Goal: Task Accomplishment & Management: Use online tool/utility

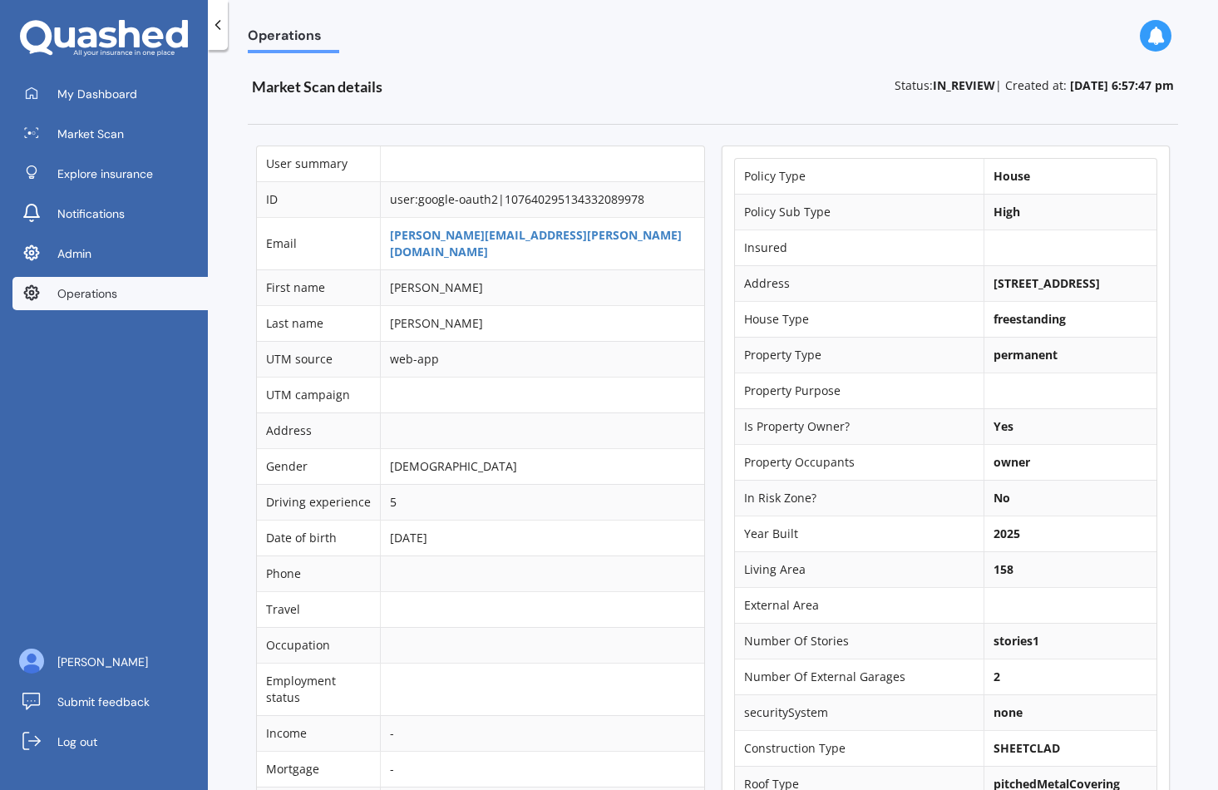
click at [994, 282] on b "17 Kite Street, Rolleston 7614" at bounding box center [1047, 283] width 106 height 16
copy td "17 Kite Street, Rolleston 7614"
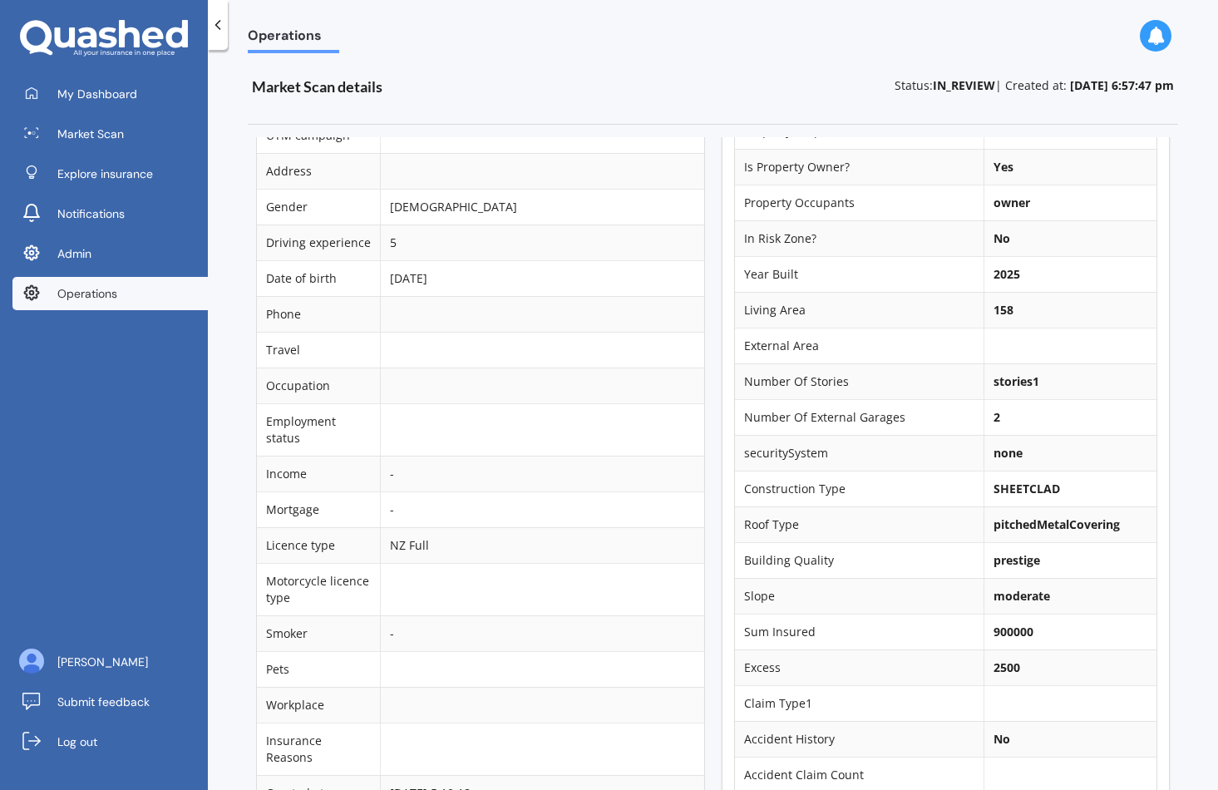
scroll to position [268, 0]
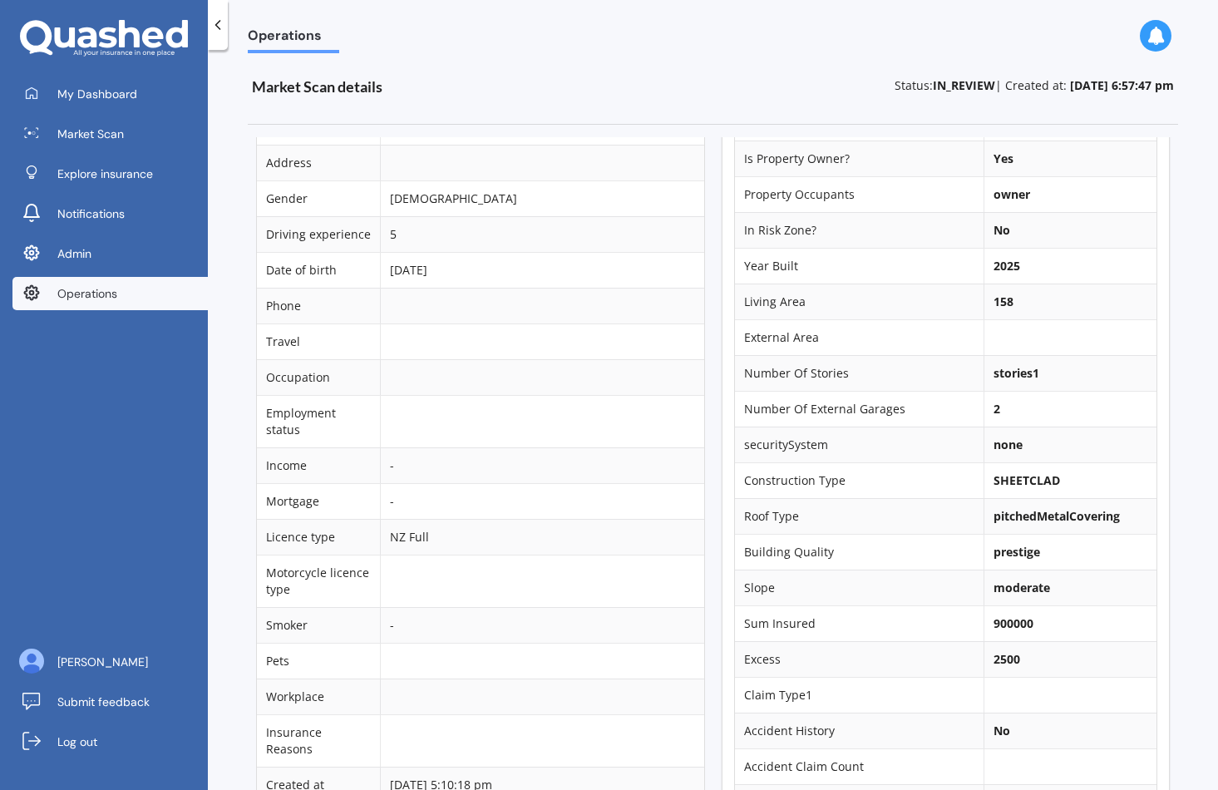
click at [994, 274] on b "2025" at bounding box center [1007, 266] width 27 height 16
copy b "2025"
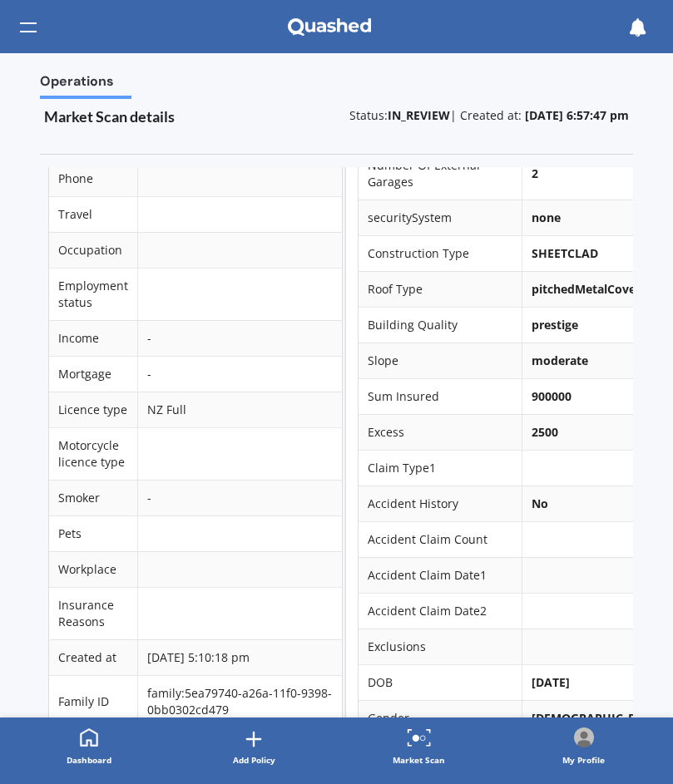
scroll to position [667, 0]
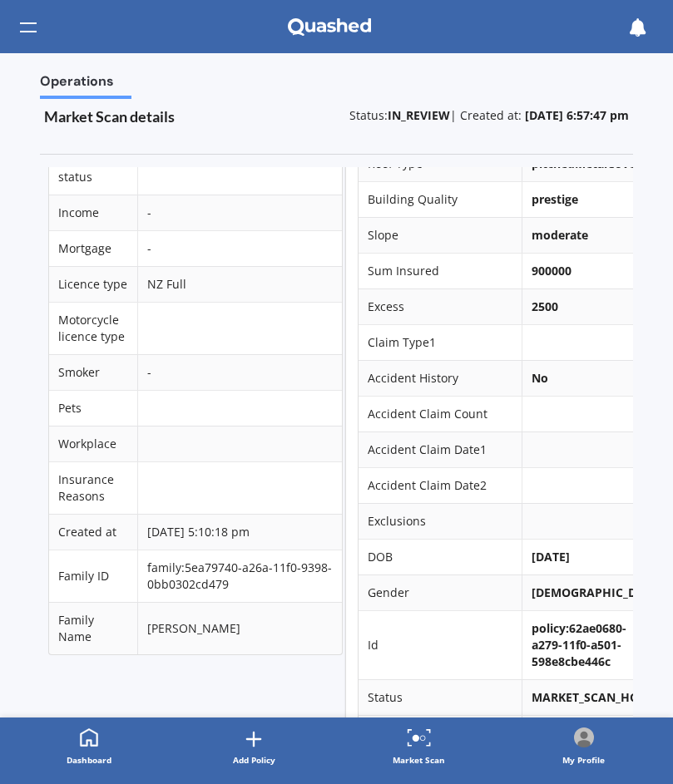
click at [532, 279] on b "900000" at bounding box center [551, 271] width 40 height 16
copy b "900000"
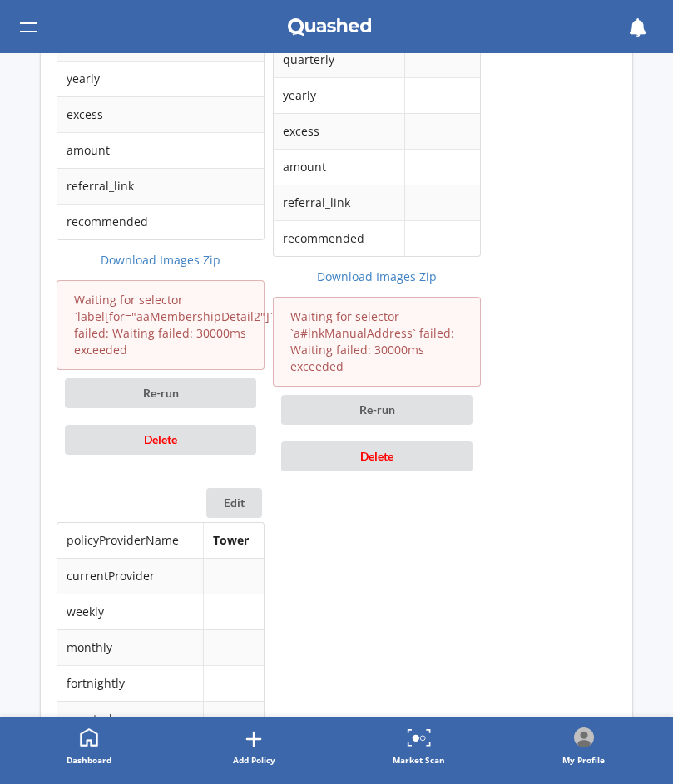
scroll to position [2285, 0]
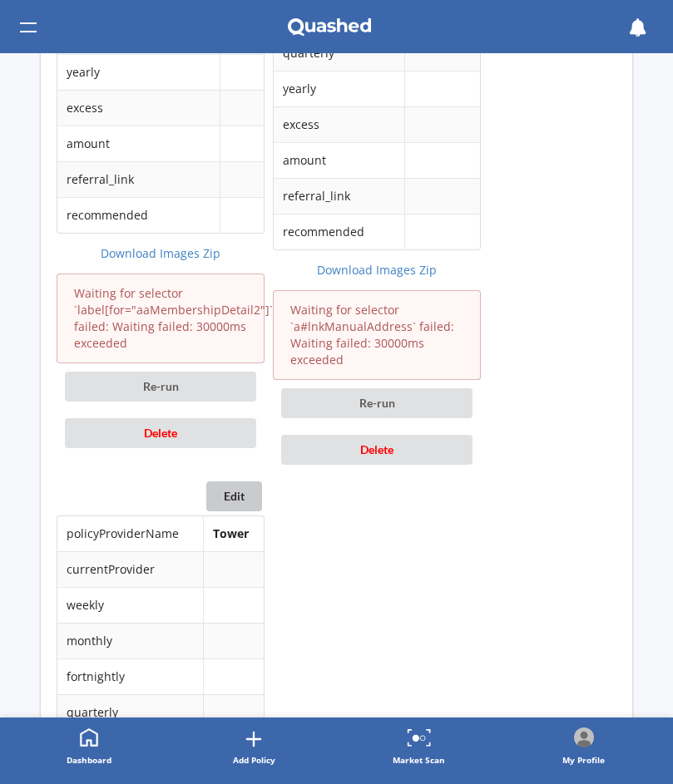
click at [236, 495] on button "Edit" at bounding box center [234, 496] width 56 height 30
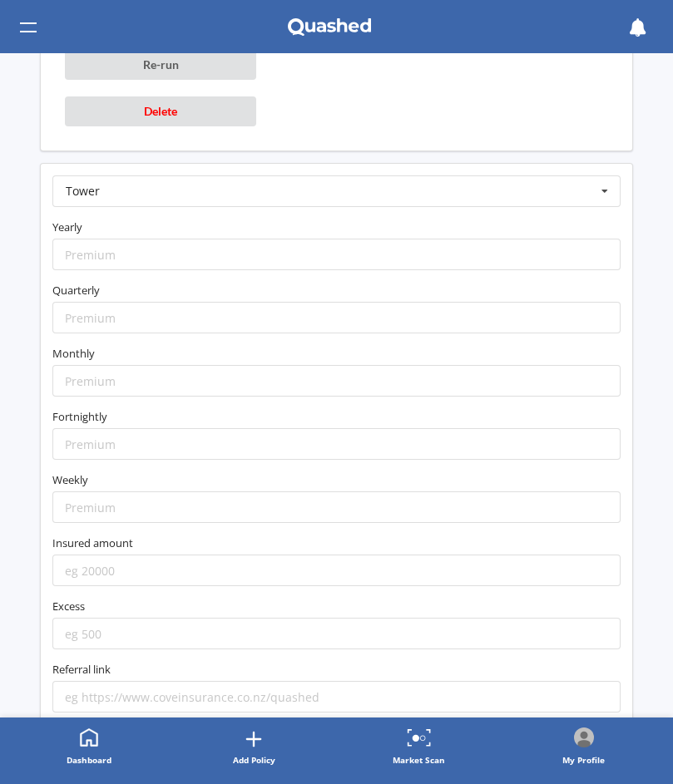
scroll to position [3316, 0]
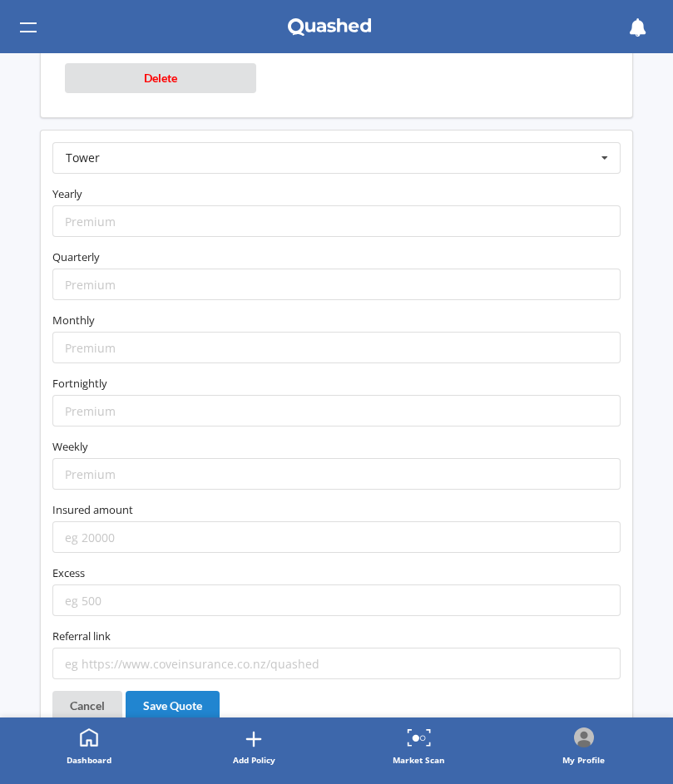
click at [126, 364] on form "Tower AA AIA AMI AMP ANZ ASB Accuro Aioi Nissay Dowa Allianz Partners Ando Aste…" at bounding box center [336, 410] width 568 height 537
click at [126, 344] on input "number" at bounding box center [336, 348] width 568 height 32
paste input "177.39"
type input "177.39"
click at [84, 228] on input "number" at bounding box center [336, 221] width 568 height 32
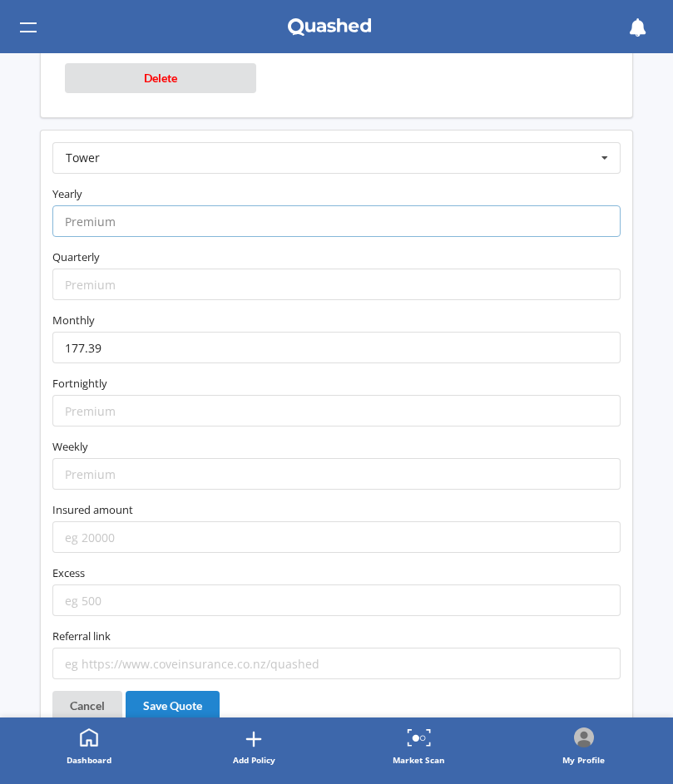
click at [84, 228] on input "number" at bounding box center [336, 221] width 568 height 32
paste input "2042.58"
type input "2042.58"
click at [162, 524] on input "number" at bounding box center [336, 537] width 568 height 32
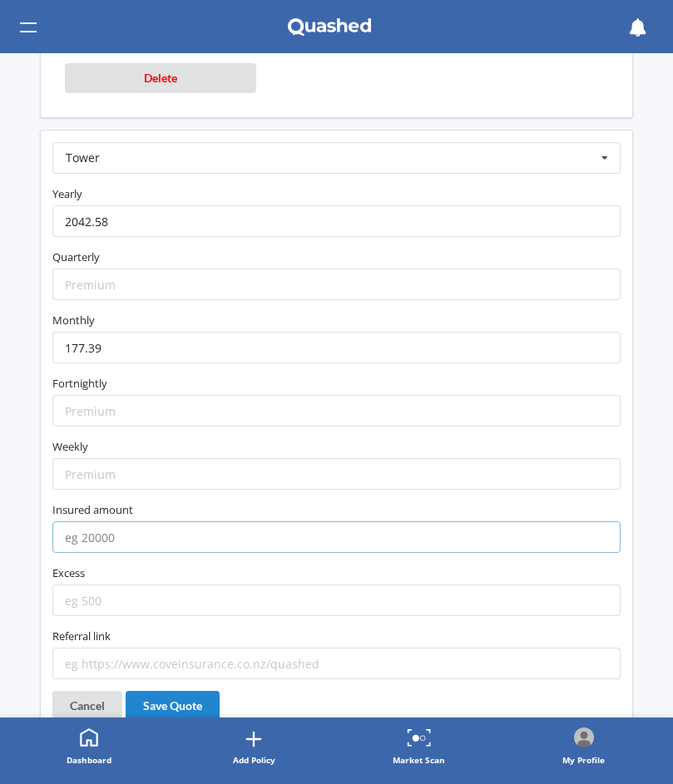
paste input "900000"
type input "900000"
click at [147, 600] on input "number" at bounding box center [336, 600] width 568 height 32
type input "2500"
click at [139, 644] on label "Referral link" at bounding box center [336, 636] width 568 height 17
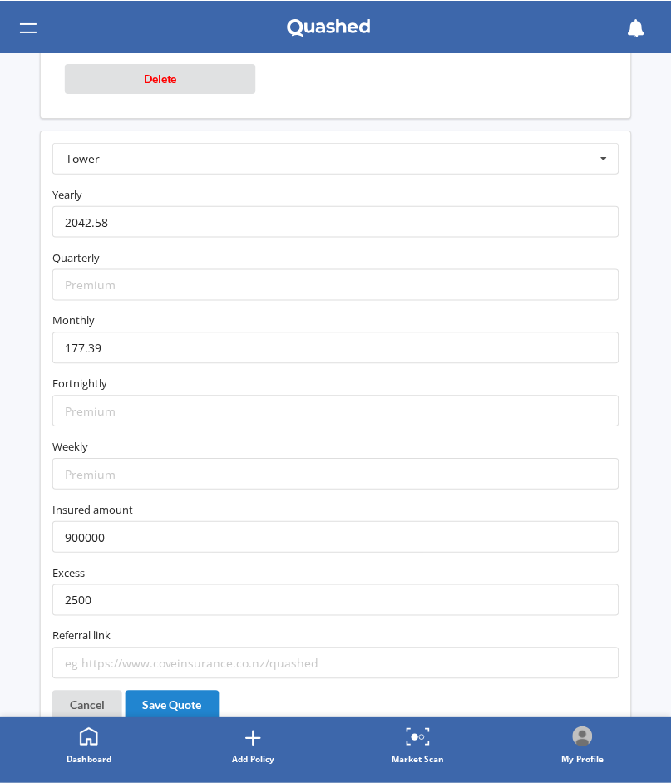
scroll to position [3382, 0]
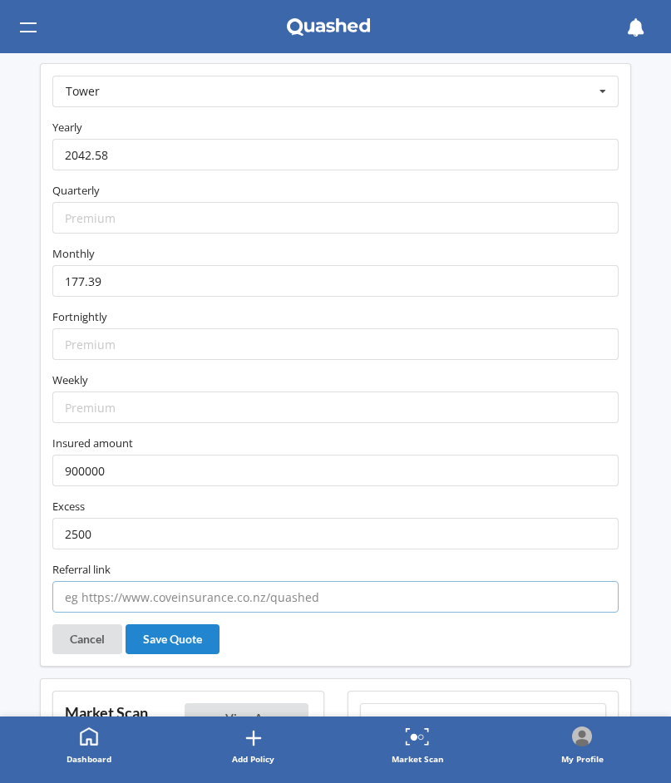
click at [481, 610] on input "text" at bounding box center [335, 597] width 566 height 32
paste input "https://www.tower.co.nz/house-insurance/?utm_source=quashed&utm_medium=affiliat…"
type input "https://www.tower.co.nz/house-insurance/?utm_source=quashed&utm_medium=affiliat…"
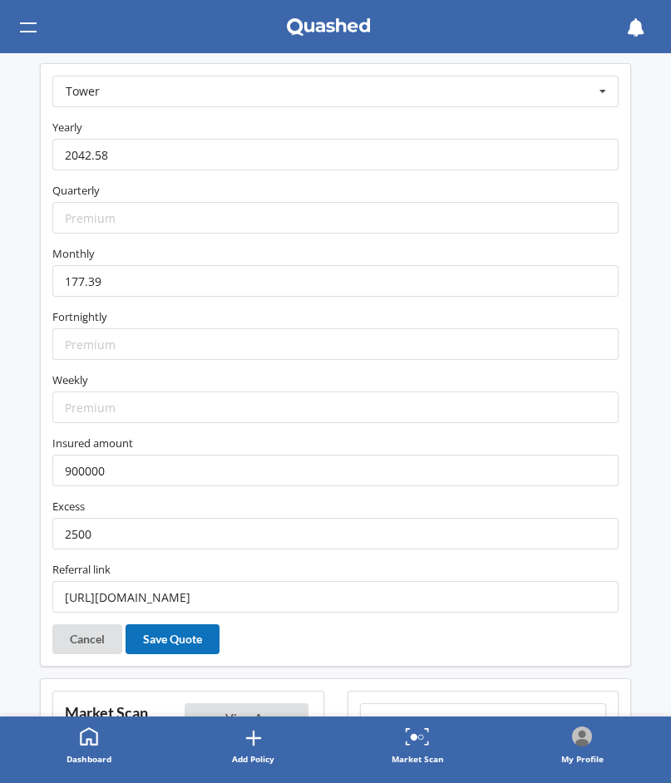
click at [161, 638] on button "Save Quote" at bounding box center [173, 639] width 94 height 30
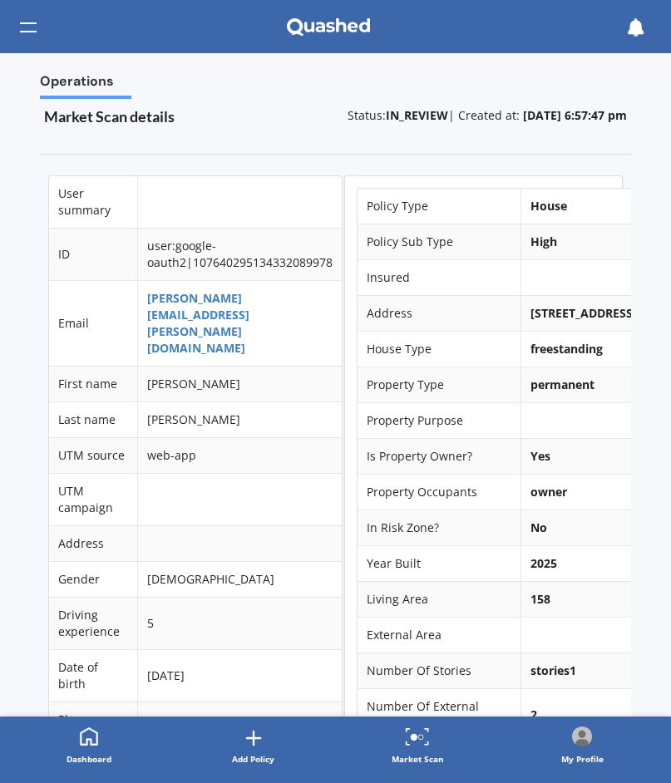
click at [534, 320] on b "17 Kite Street, Rolleston 7614" at bounding box center [583, 313] width 106 height 16
copy td "17 Kite Street, Rolleston 7614"
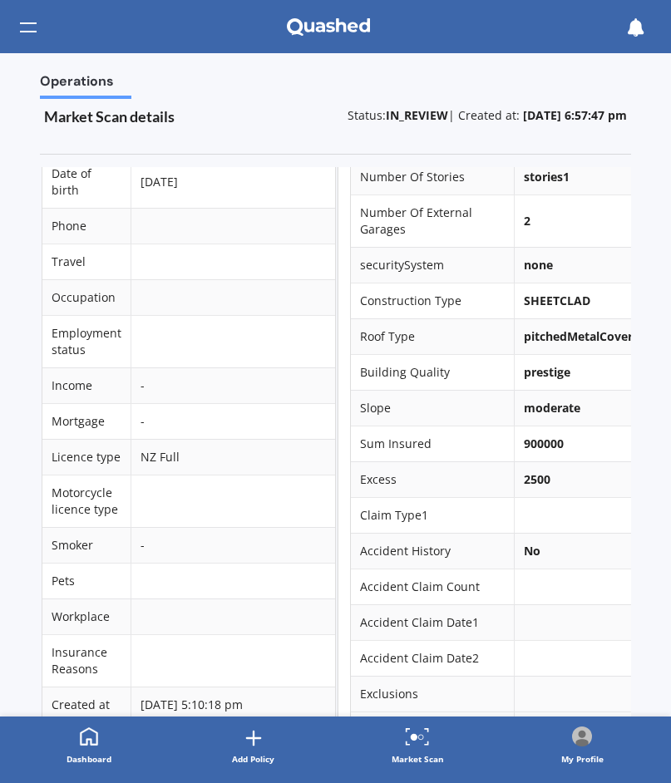
scroll to position [495, 10]
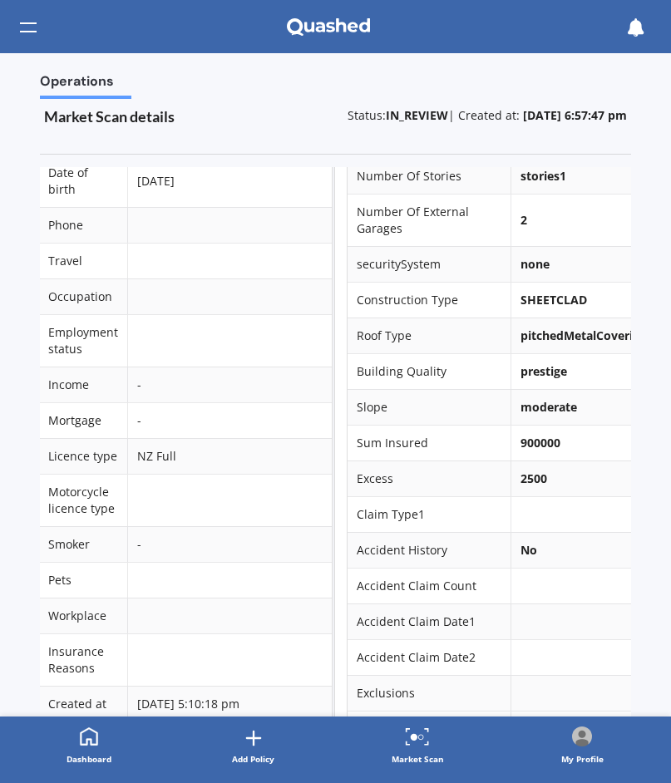
click at [520, 451] on b "900000" at bounding box center [540, 443] width 40 height 16
copy b "900000"
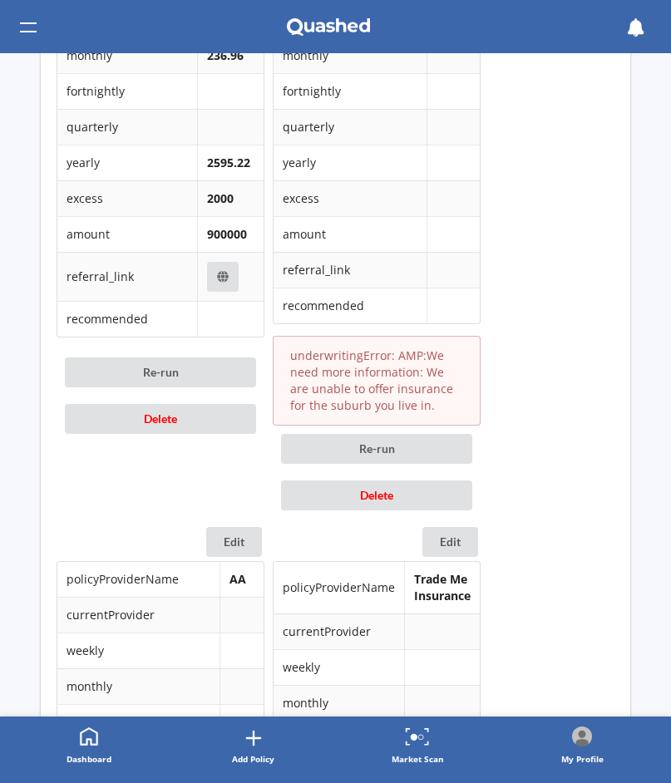
scroll to position [1575, 0]
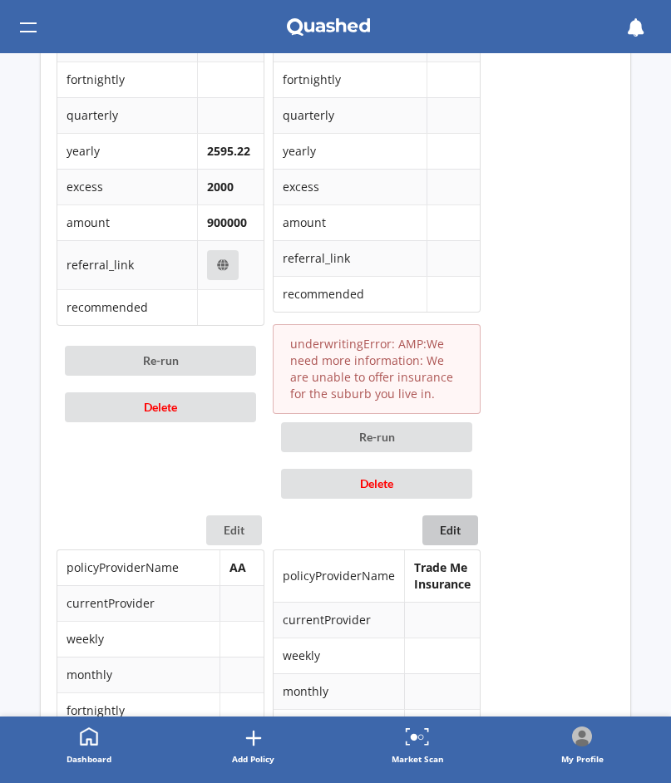
click at [444, 537] on button "Edit" at bounding box center [450, 530] width 56 height 30
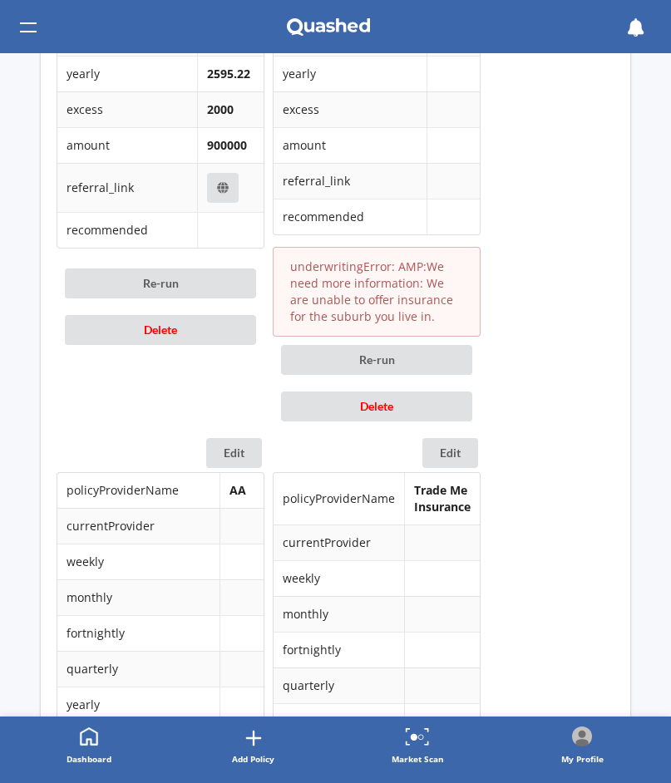
scroll to position [1660, 0]
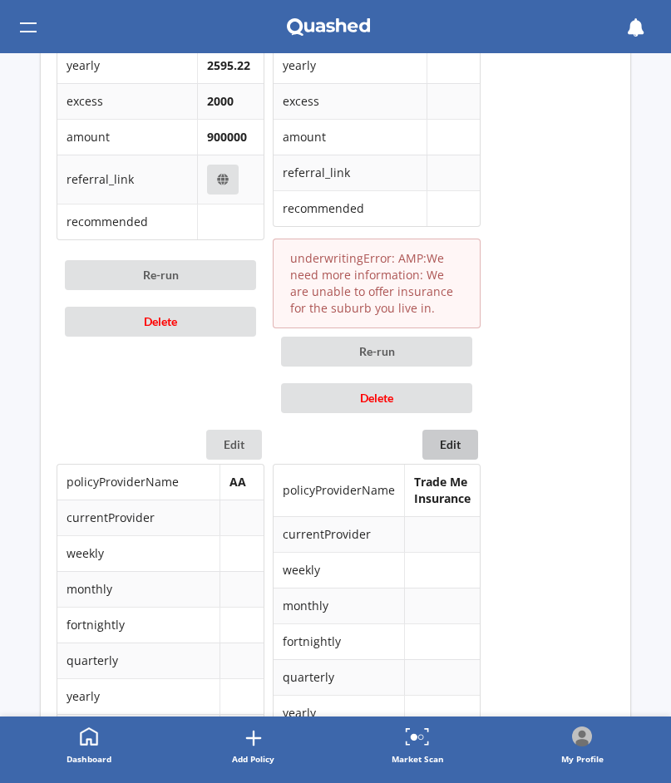
click at [441, 451] on button "Edit" at bounding box center [450, 445] width 56 height 30
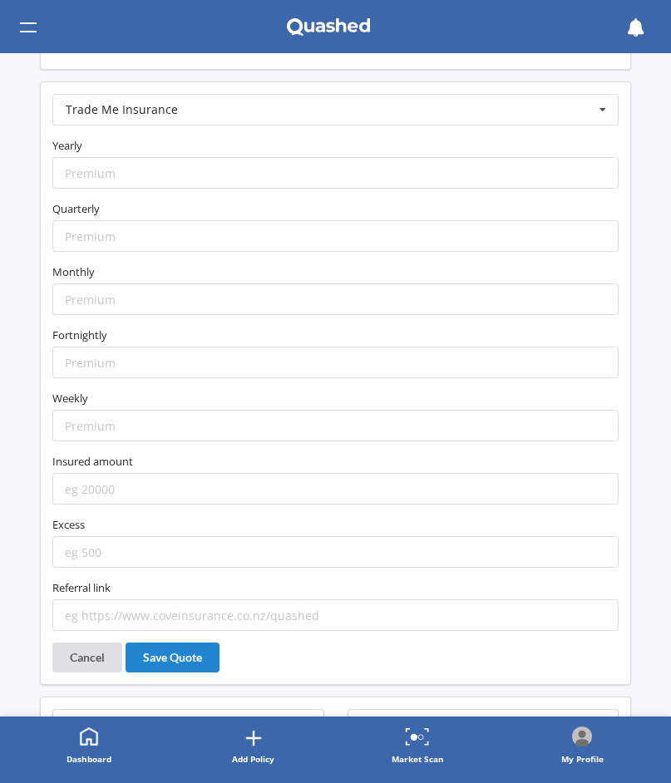
scroll to position [3366, 0]
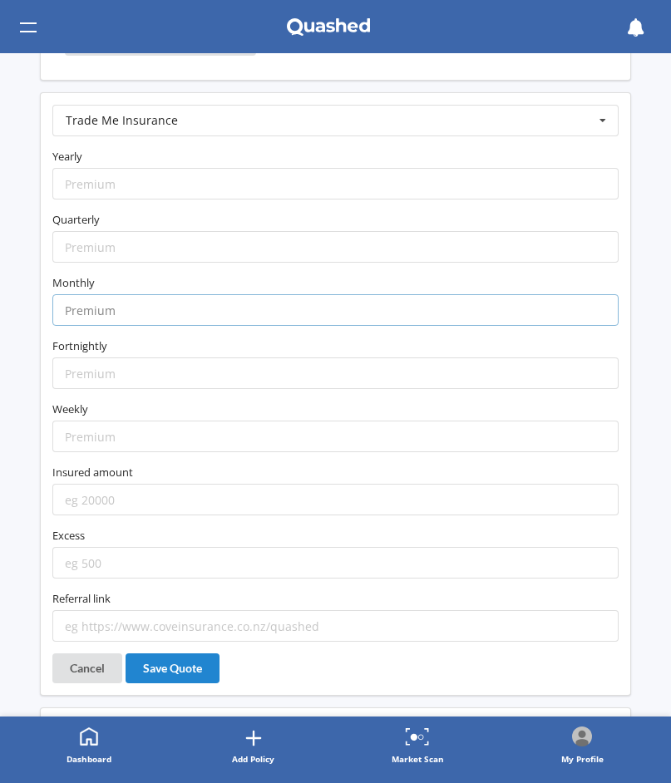
click at [241, 318] on input "number" at bounding box center [335, 310] width 566 height 32
paste input "207.89"
type input "207.89"
click at [175, 192] on input "number" at bounding box center [335, 184] width 566 height 32
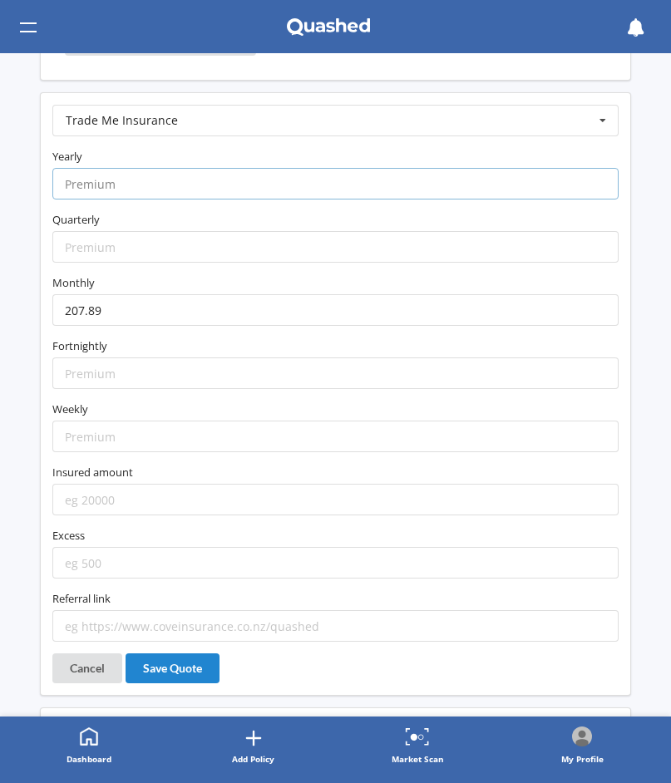
paste input "2387.20"
type input "2387.20"
click at [165, 221] on label "Quarterly" at bounding box center [335, 219] width 566 height 17
click at [175, 498] on input "number" at bounding box center [335, 500] width 566 height 32
type input "900000"
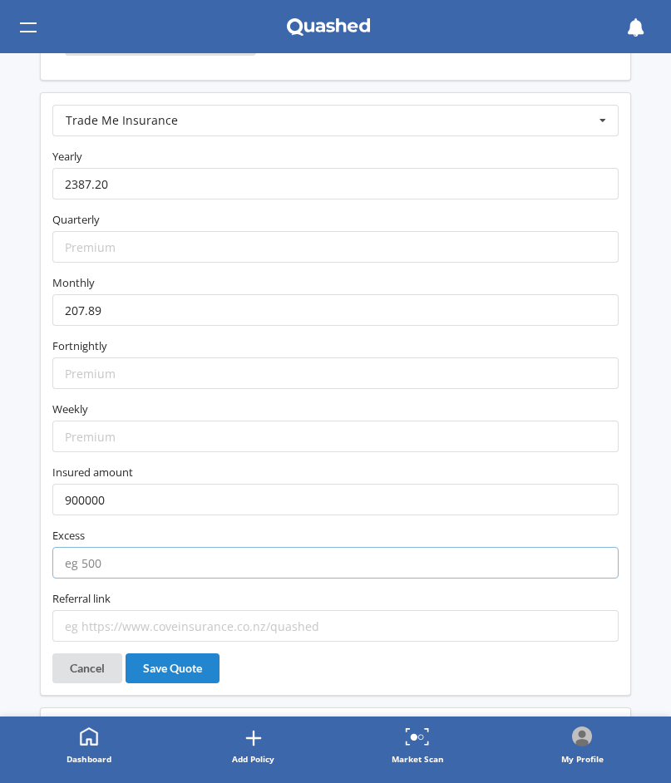
click at [157, 562] on input "number" at bounding box center [335, 563] width 566 height 32
type input "250"
click at [180, 663] on button "Save Quote" at bounding box center [173, 669] width 94 height 30
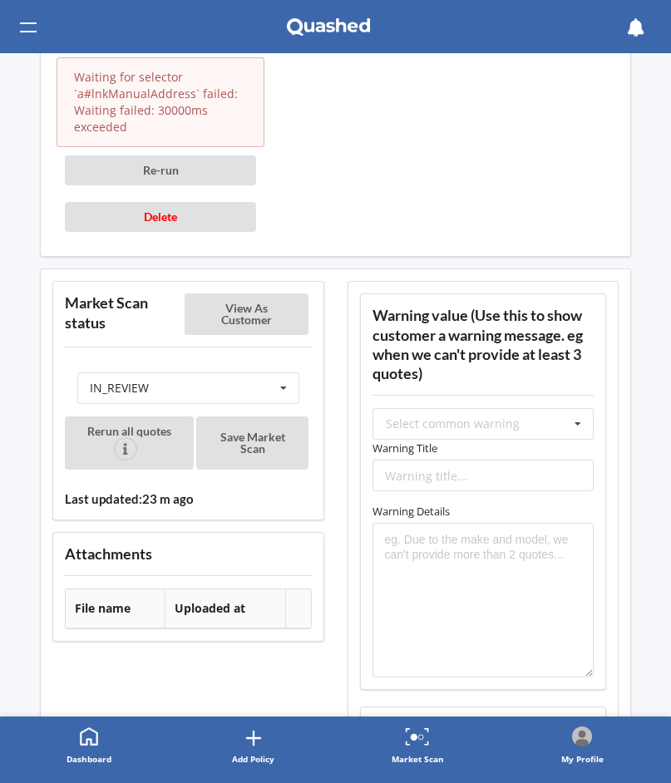
scroll to position [3095, 0]
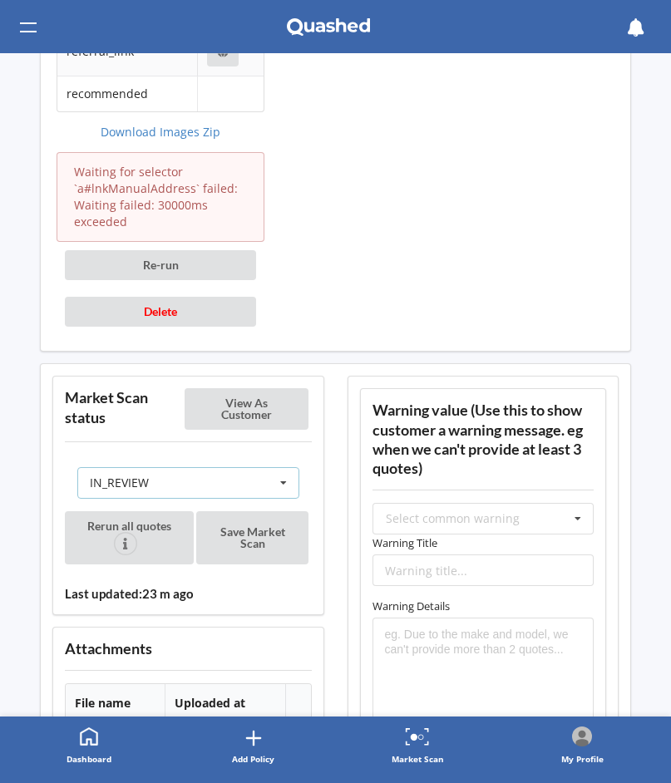
click at [236, 468] on div "IN_REVIEW READY PENDING VIEWED ABANDONED IN_REVIEW" at bounding box center [188, 483] width 222 height 32
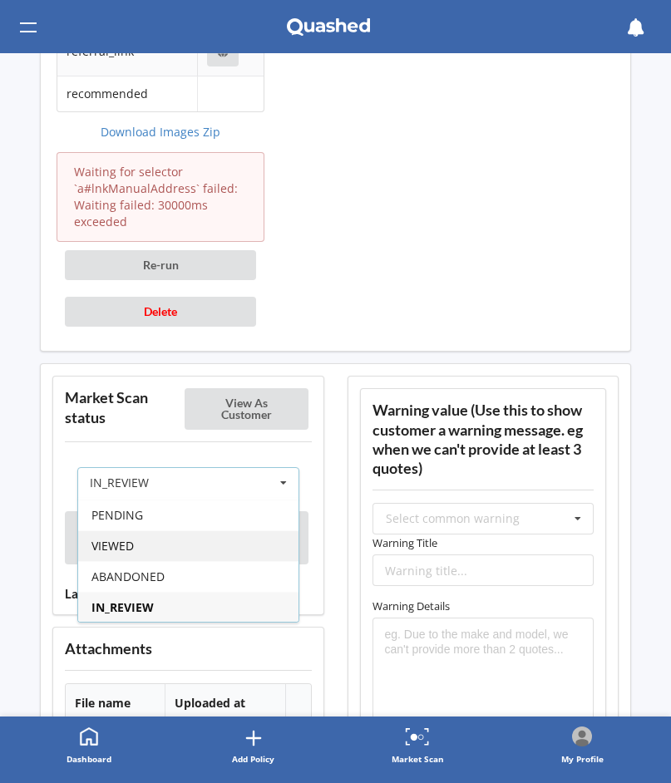
click at [219, 538] on div "VIEWED" at bounding box center [188, 545] width 220 height 31
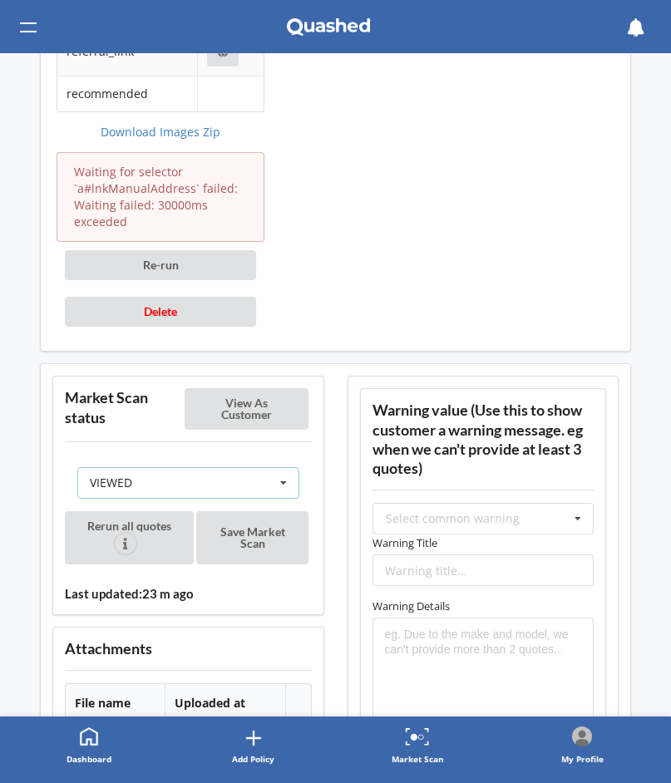
click at [219, 482] on div "VIEWED READY PENDING VIEWED ABANDONED IN_REVIEW" at bounding box center [188, 483] width 222 height 32
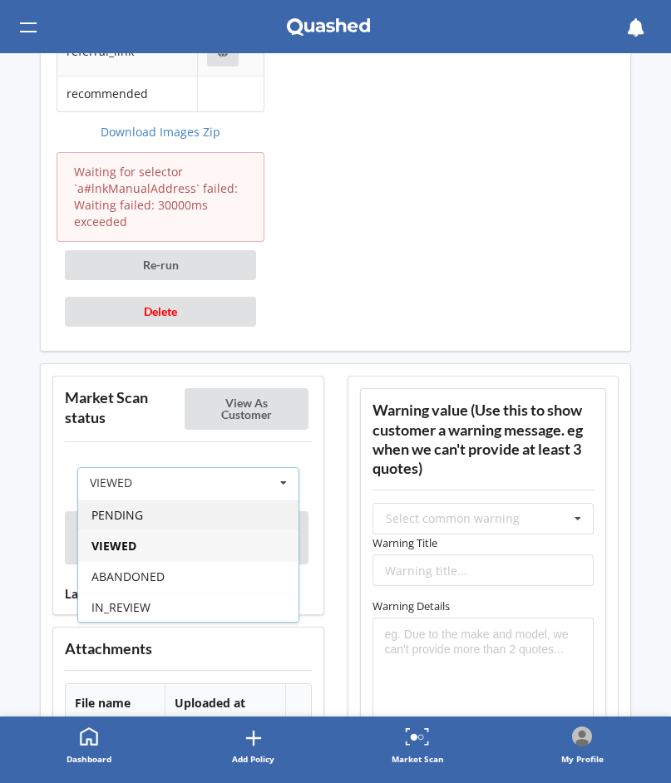
click at [206, 521] on div "PENDING" at bounding box center [188, 515] width 220 height 31
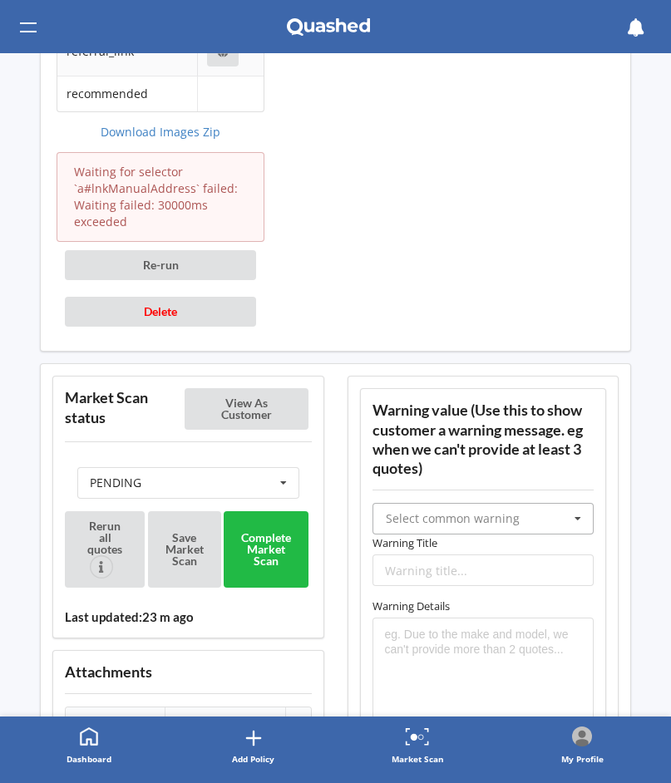
click at [405, 510] on input "text" at bounding box center [484, 519] width 220 height 30
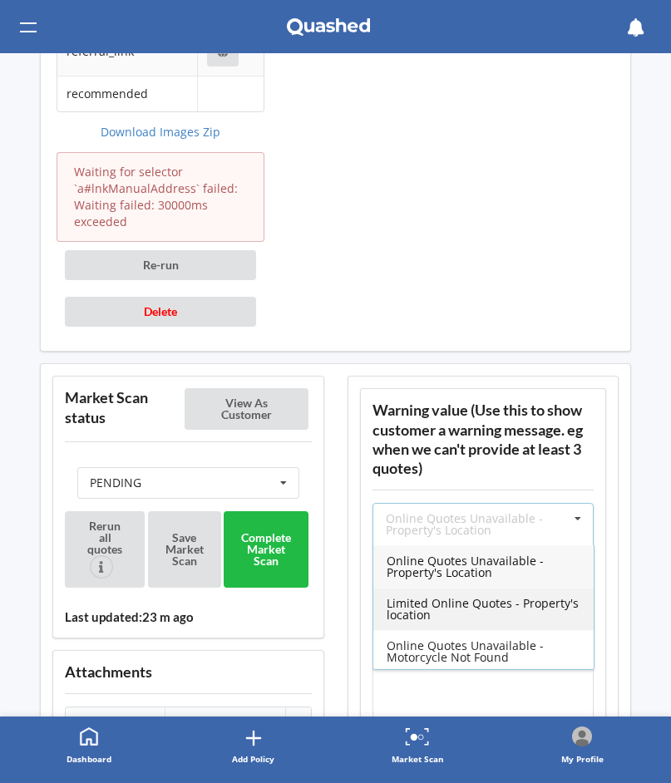
click at [420, 609] on span "Limited Online Quotes - Property's location" at bounding box center [483, 608] width 192 height 27
type input "Limited Online Quotes - Property's location"
type textarea "One or more insurers were unable to provide an online quote at the time of the …"
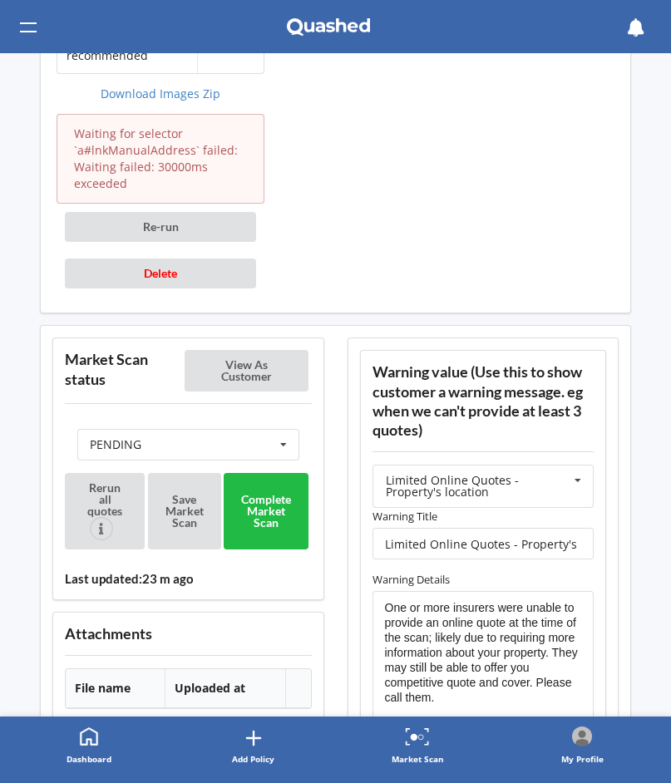
scroll to position [3135, 0]
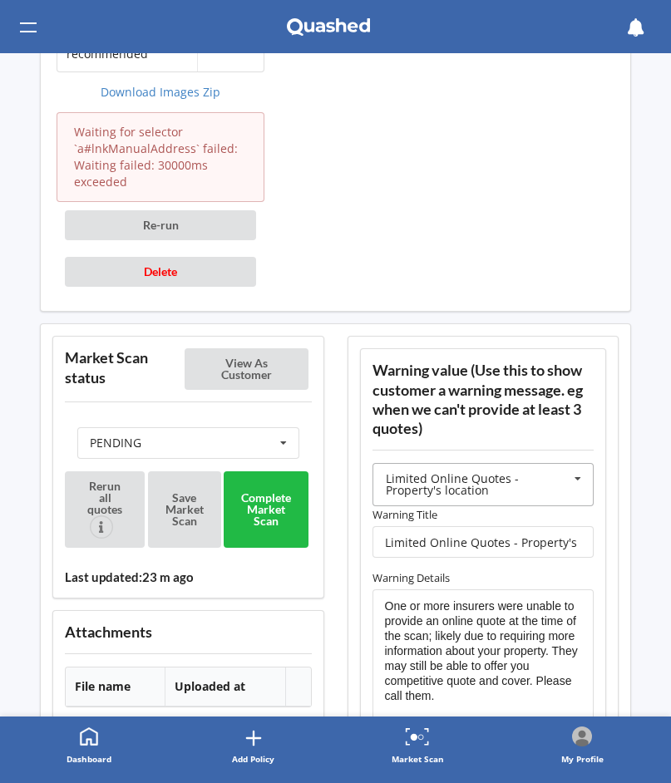
click at [471, 481] on div "Limited Online Quotes - Property's location" at bounding box center [478, 484] width 184 height 23
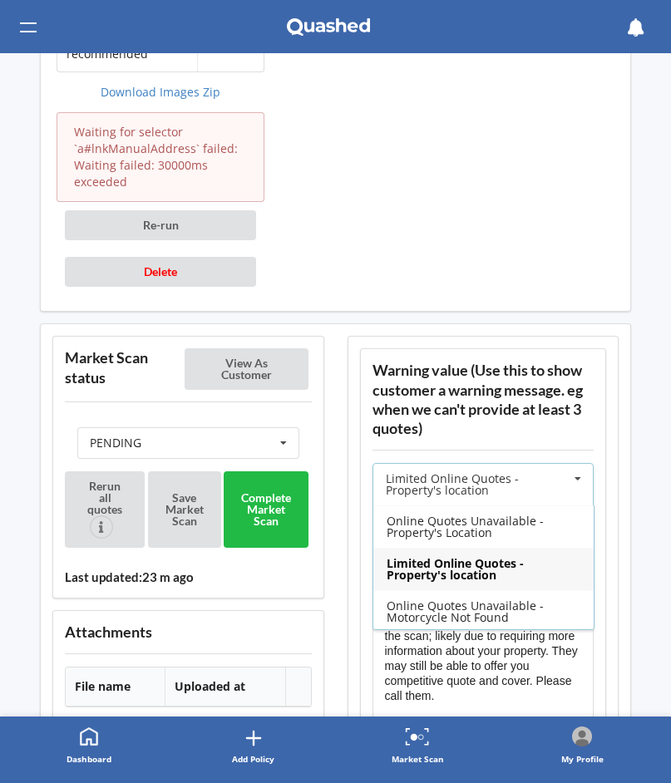
click at [455, 572] on span "Limited Online Quotes - Property's location" at bounding box center [455, 568] width 137 height 27
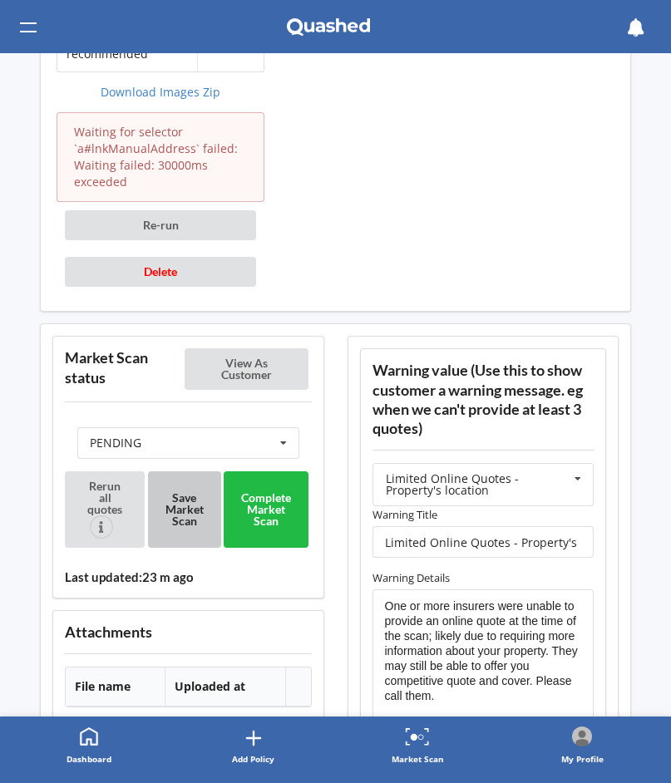
click at [187, 508] on button "Save Market Scan" at bounding box center [184, 509] width 73 height 76
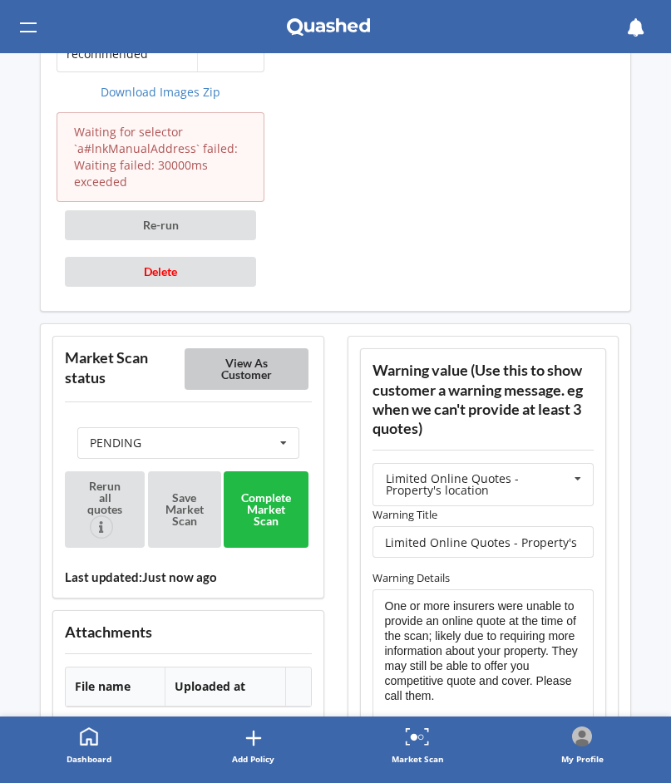
click at [260, 367] on button "View As Customer" at bounding box center [247, 369] width 124 height 42
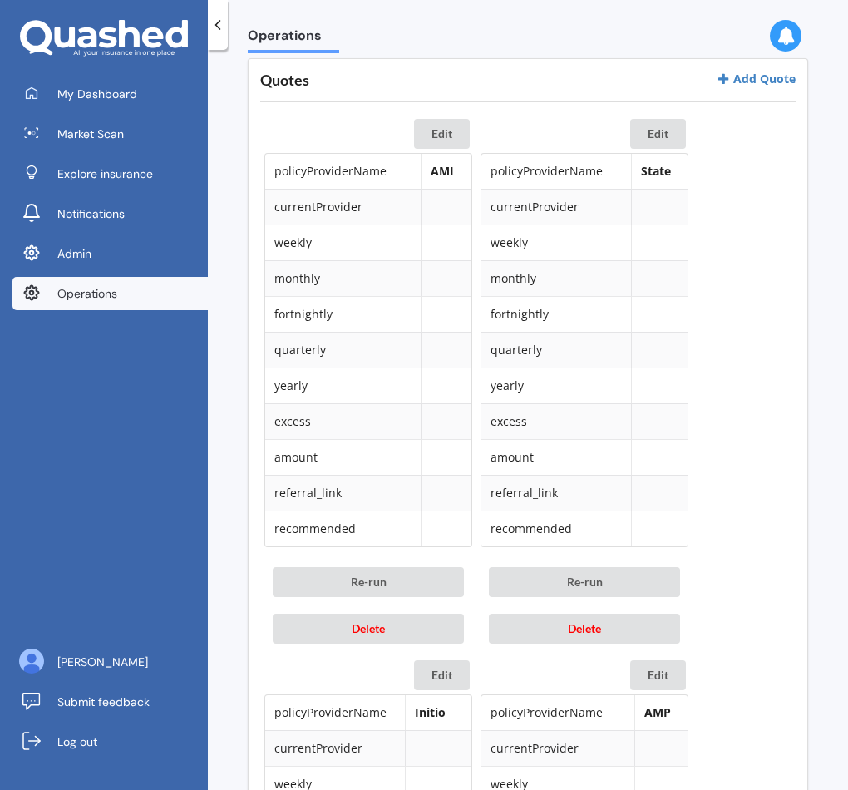
scroll to position [767, 0]
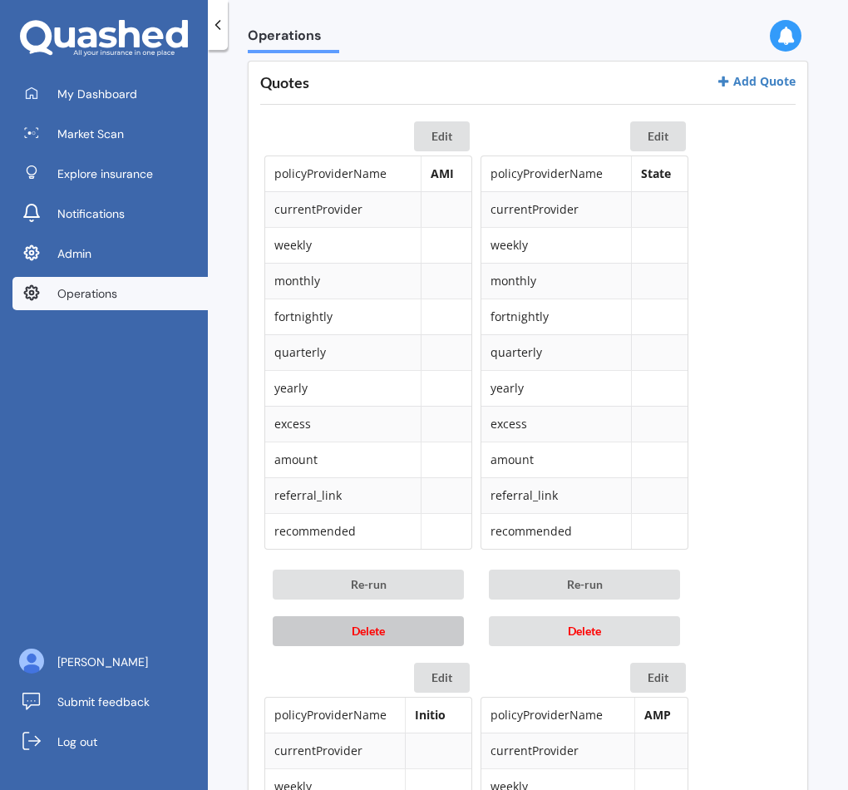
click at [388, 629] on button "Delete" at bounding box center [368, 631] width 191 height 30
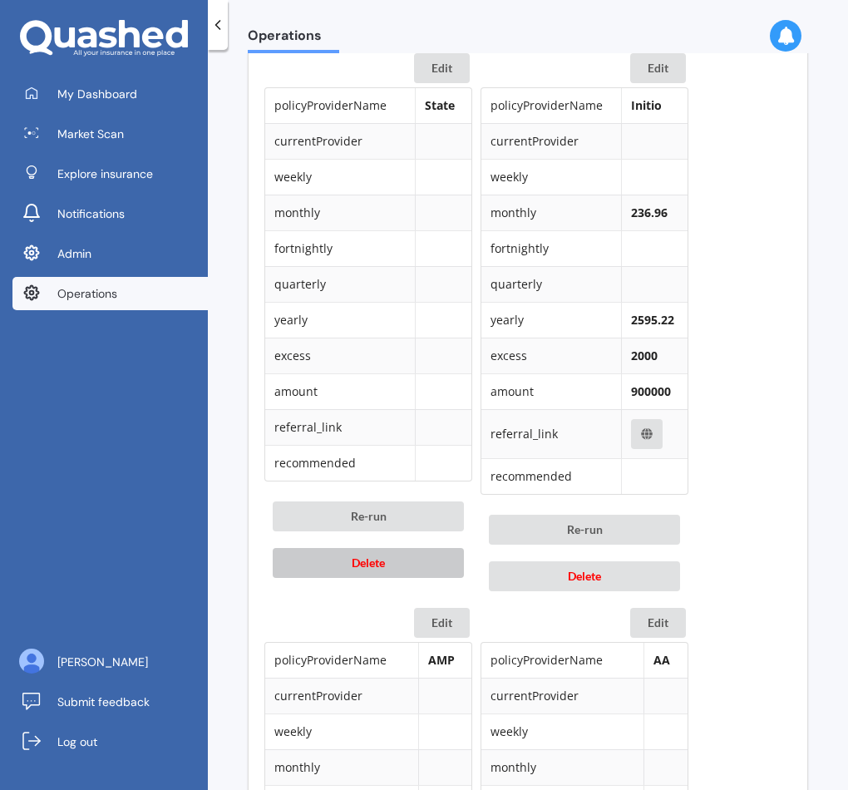
scroll to position [837, 0]
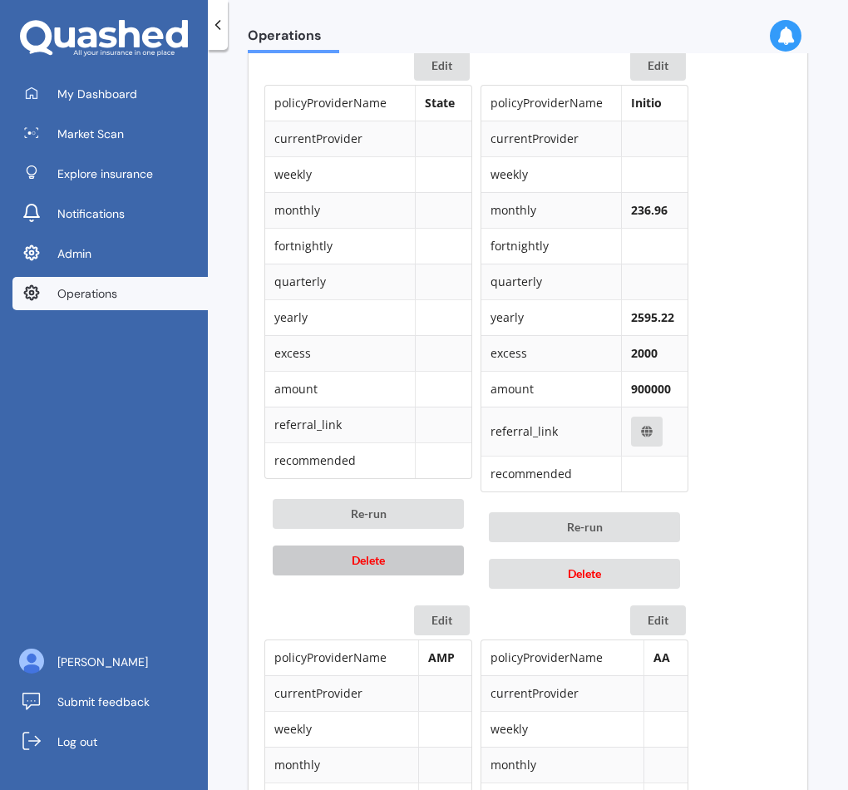
click at [395, 564] on button "Delete" at bounding box center [368, 560] width 191 height 30
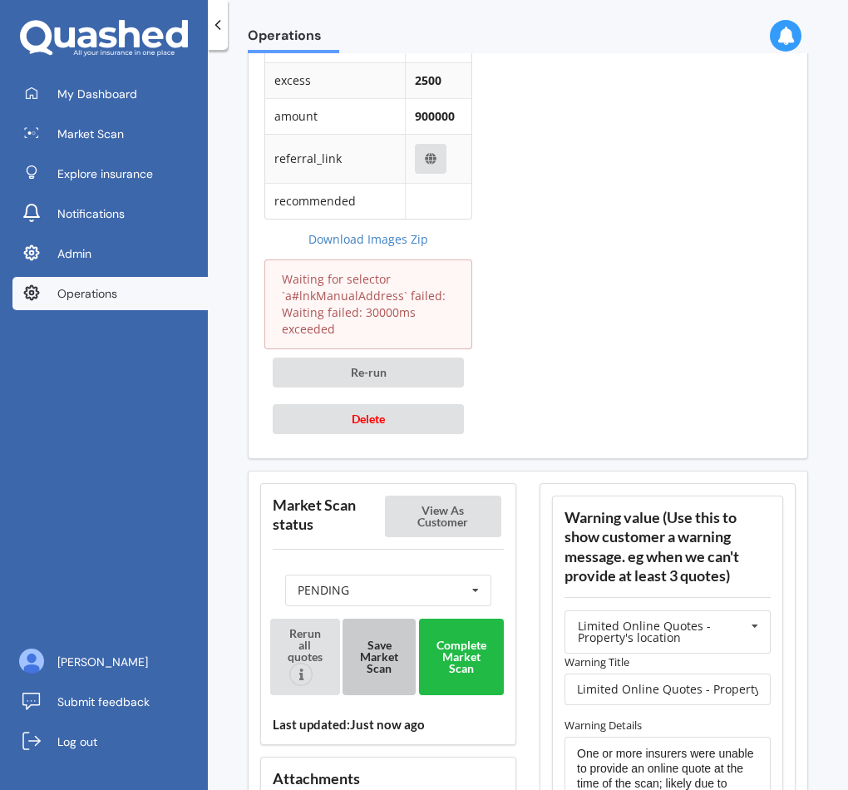
click at [381, 643] on button "Save Market Scan" at bounding box center [379, 657] width 73 height 76
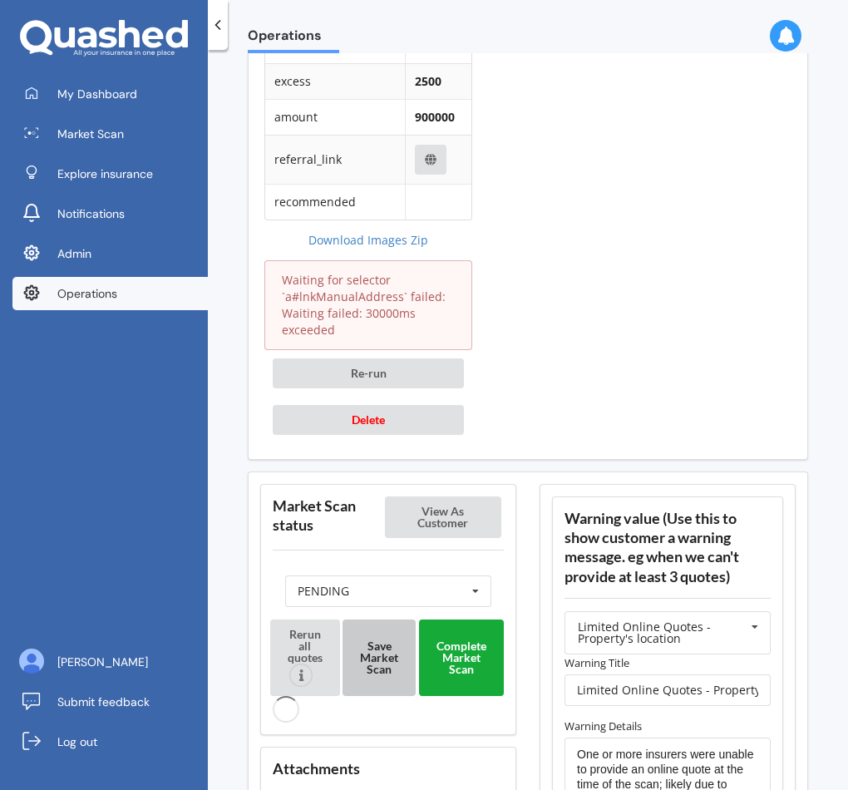
scroll to position [2417, 0]
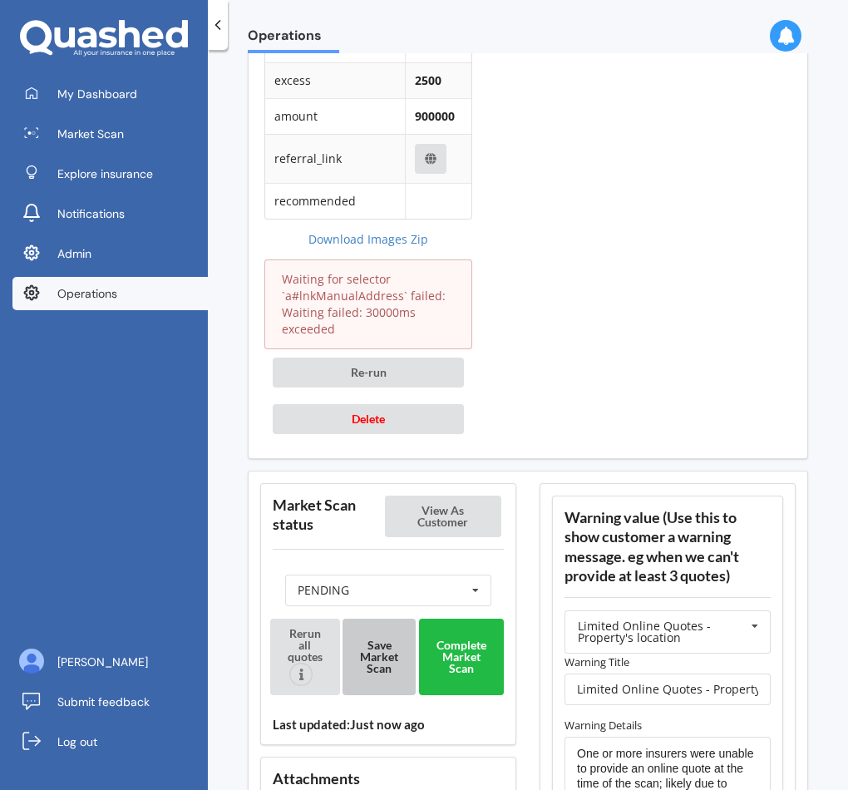
click at [382, 654] on button "Save Market Scan" at bounding box center [379, 657] width 73 height 76
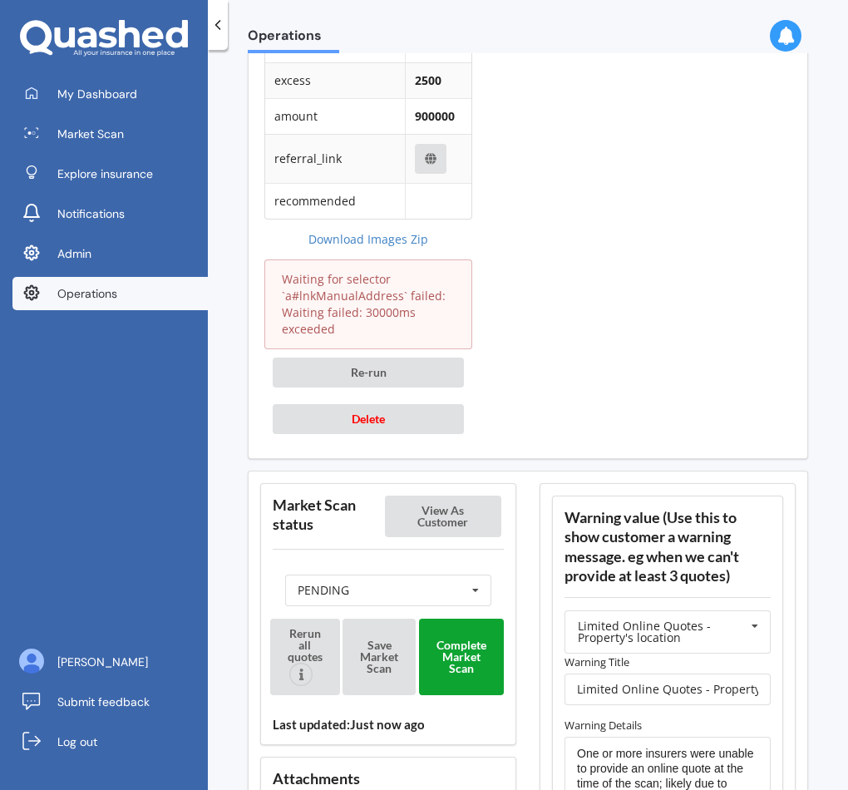
click at [451, 664] on button "Complete Market Scan" at bounding box center [461, 657] width 85 height 76
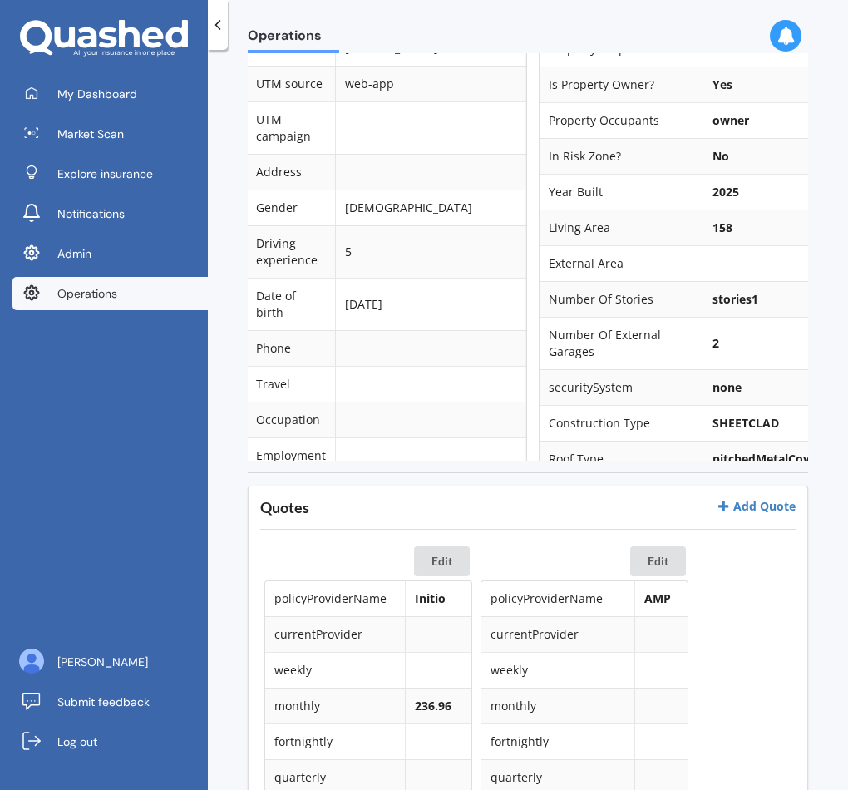
scroll to position [0, 0]
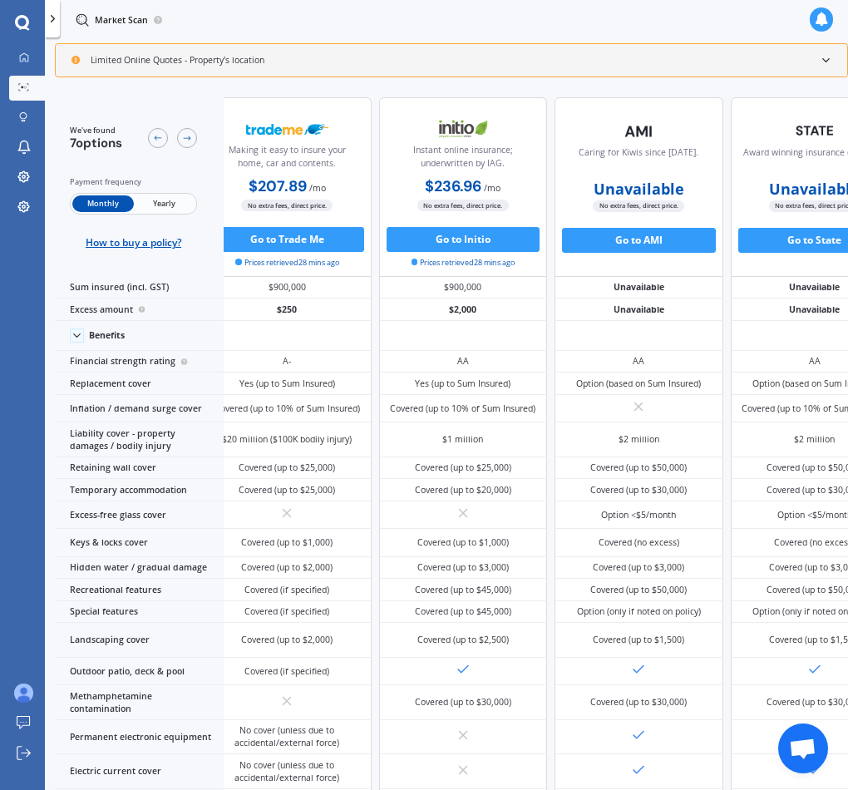
scroll to position [0, 22]
